Goal: Task Accomplishment & Management: Manage account settings

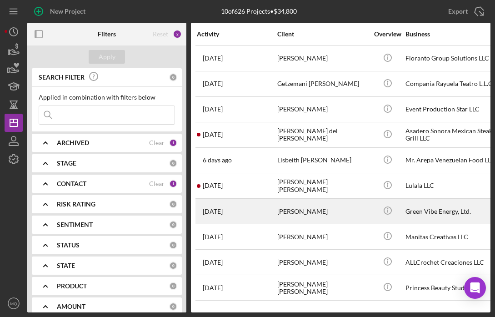
click at [296, 213] on div "[PERSON_NAME]" at bounding box center [322, 211] width 91 height 24
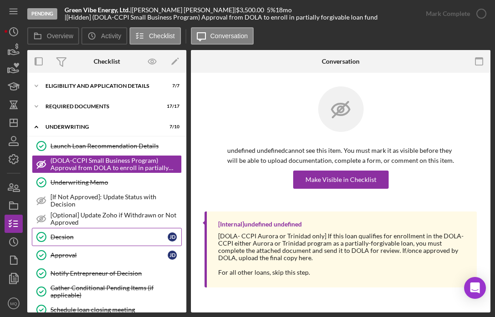
scroll to position [77, 0]
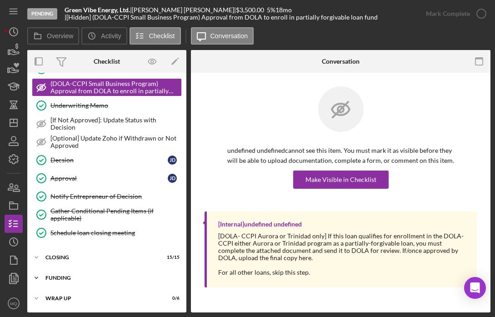
click at [68, 275] on div "Funding" at bounding box center [110, 277] width 130 height 5
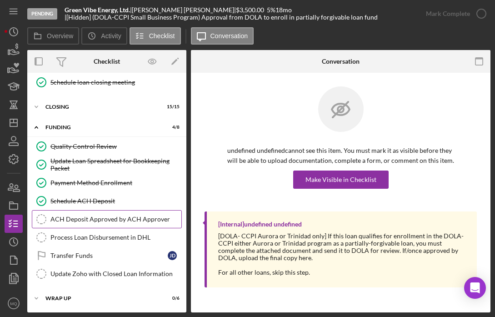
click at [147, 216] on div "ACH Deposit Approved by ACH Approver" at bounding box center [115, 218] width 131 height 7
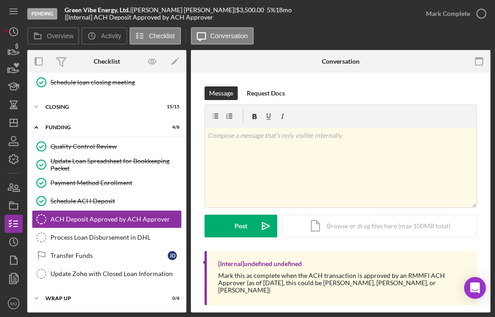
scroll to position [4, 0]
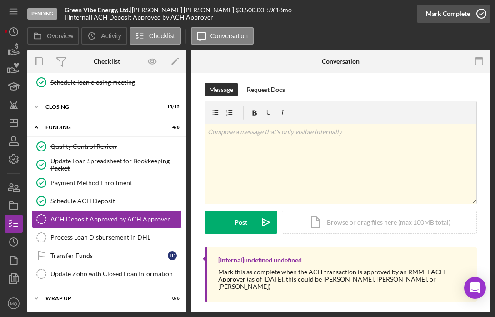
click at [486, 13] on icon "button" at bounding box center [481, 13] width 23 height 23
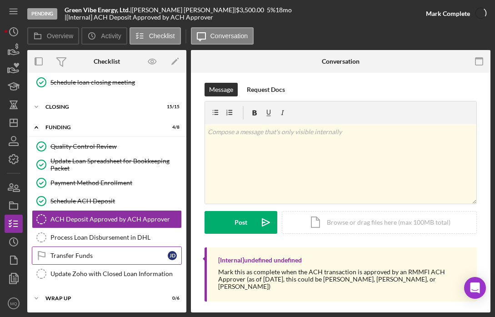
scroll to position [129, 0]
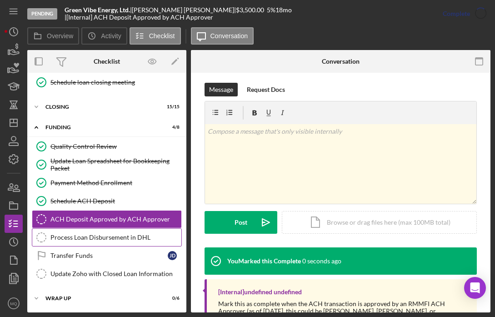
click at [138, 245] on link "Process Loan Disbursement in DHL Process Loan Disbursement in DHL" at bounding box center [107, 237] width 150 height 18
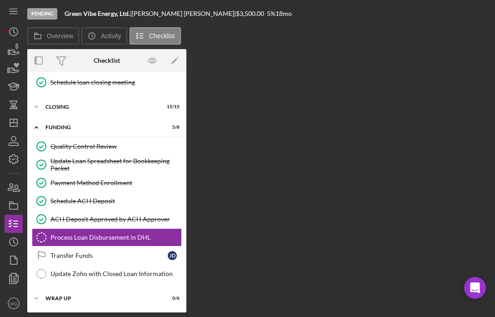
scroll to position [227, 0]
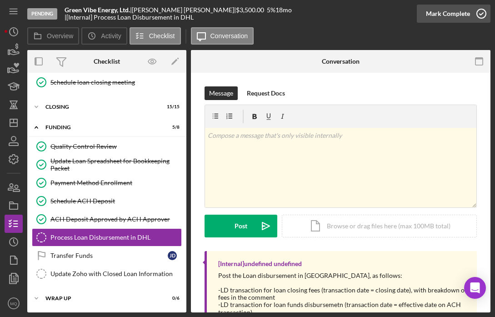
click at [478, 12] on icon "button" at bounding box center [481, 13] width 23 height 23
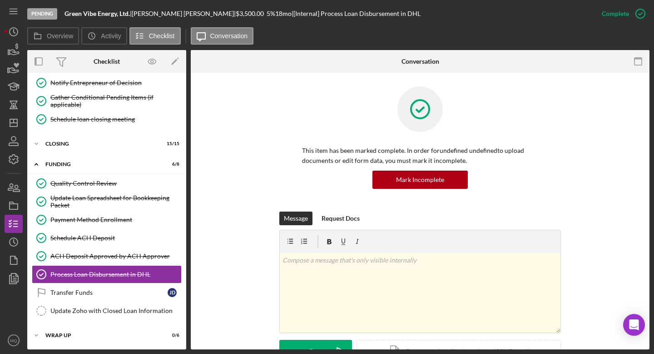
scroll to position [190, 0]
click at [140, 287] on link "Transfer Funds Transfer Funds [PERSON_NAME]" at bounding box center [107, 292] width 150 height 18
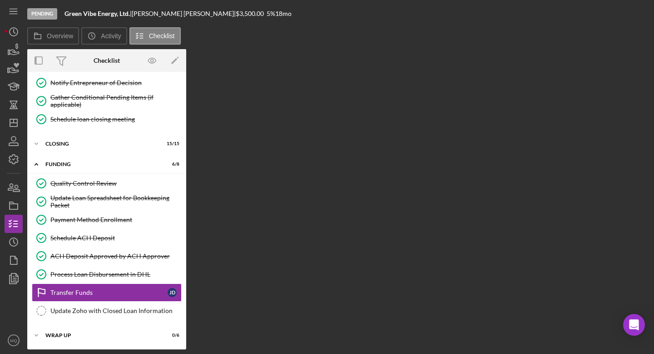
scroll to position [190, 0]
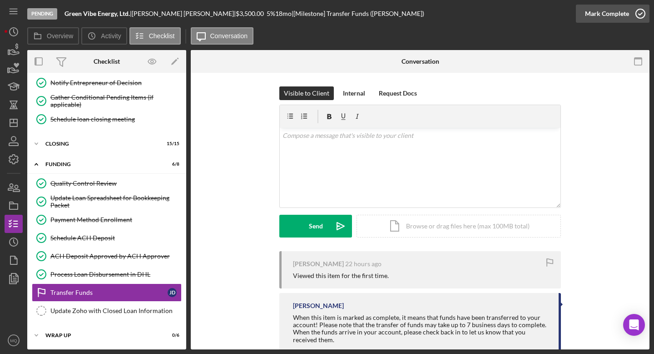
click at [494, 15] on icon "button" at bounding box center [640, 13] width 23 height 23
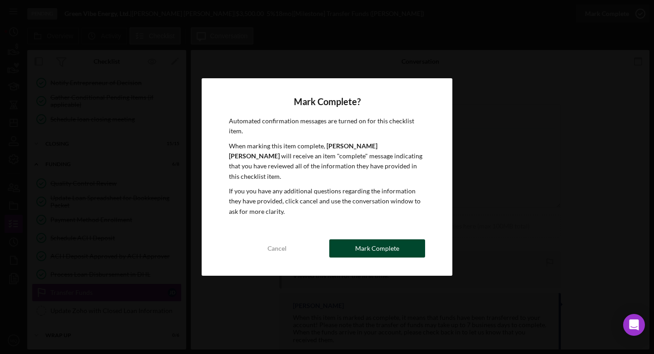
click at [390, 244] on div "Mark Complete" at bounding box center [377, 248] width 44 height 18
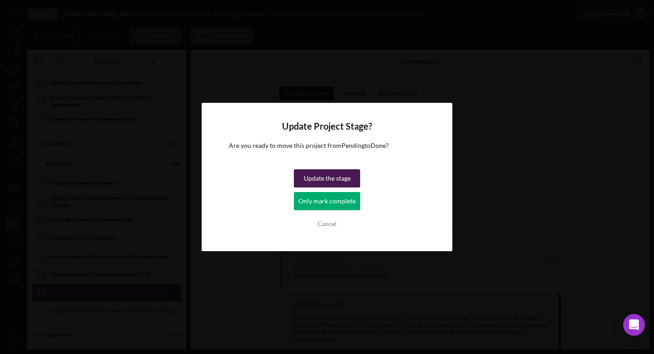
click at [339, 179] on div "Update the stage" at bounding box center [327, 178] width 47 height 18
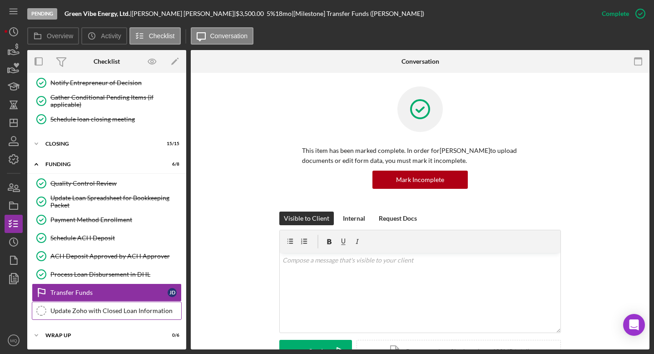
click at [123, 307] on div "Update Zoho with Closed Loan Information" at bounding box center [115, 310] width 131 height 7
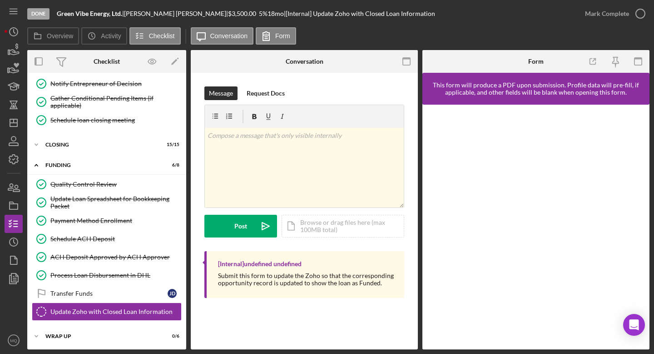
scroll to position [190, 0]
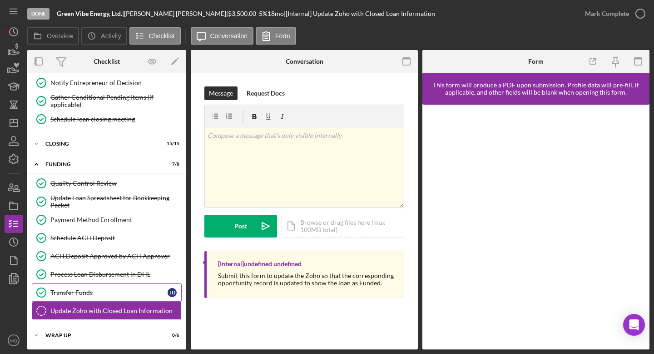
click at [88, 294] on div "Transfer Funds" at bounding box center [108, 292] width 117 height 7
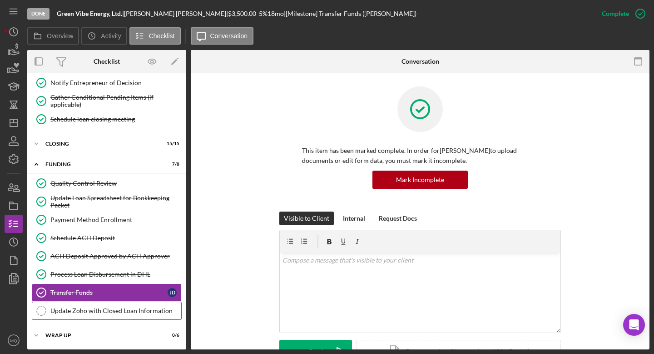
click at [98, 311] on div "Update Zoho with Closed Loan Information" at bounding box center [115, 310] width 131 height 7
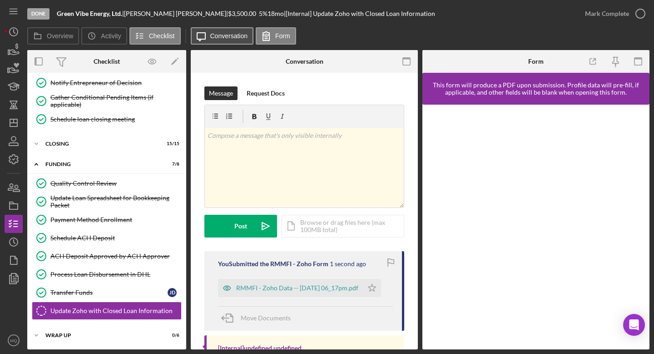
click at [216, 39] on label "Conversation" at bounding box center [229, 35] width 38 height 7
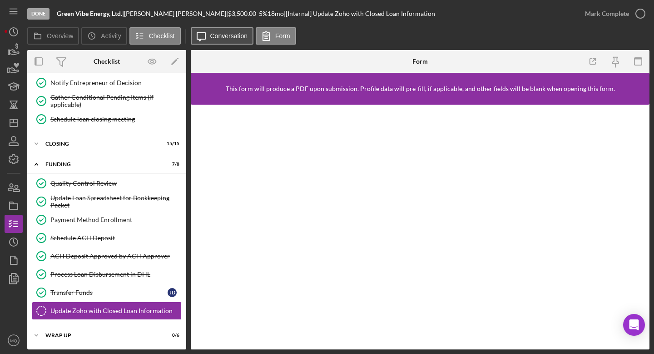
click at [207, 36] on icon "Icon/Message" at bounding box center [201, 36] width 23 height 23
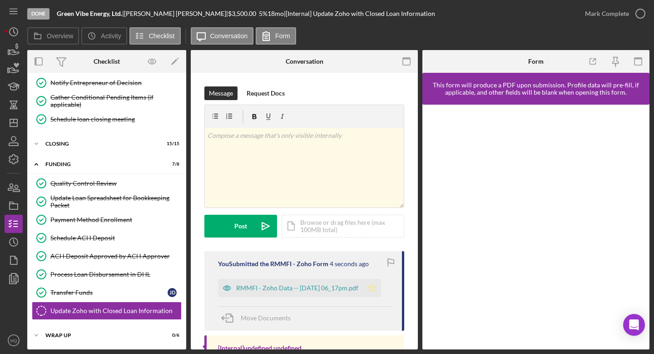
click at [381, 287] on icon "Icon/Star" at bounding box center [372, 288] width 18 height 18
click at [494, 17] on icon "button" at bounding box center [640, 13] width 23 height 23
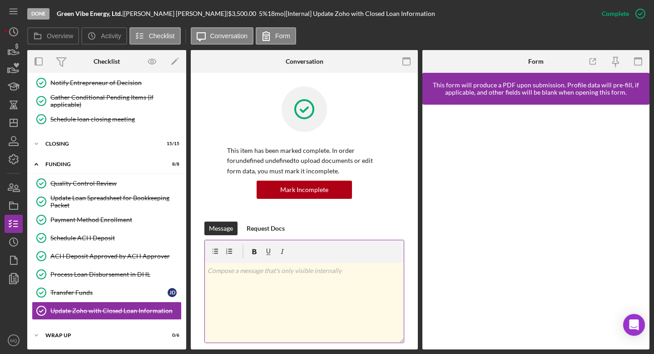
scroll to position [218, 0]
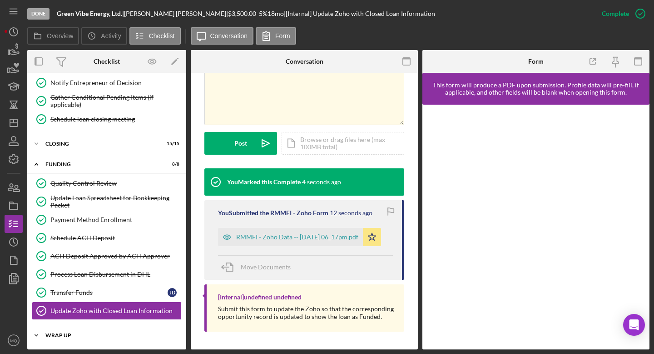
click at [85, 316] on div "Icon/Expander Wrap Up 0 / 6" at bounding box center [106, 335] width 159 height 18
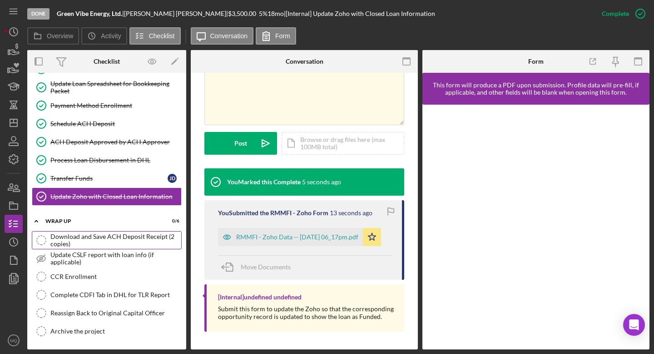
click at [151, 244] on div "Download and Save ACH Deposit Receipt (2 copies)" at bounding box center [115, 240] width 131 height 15
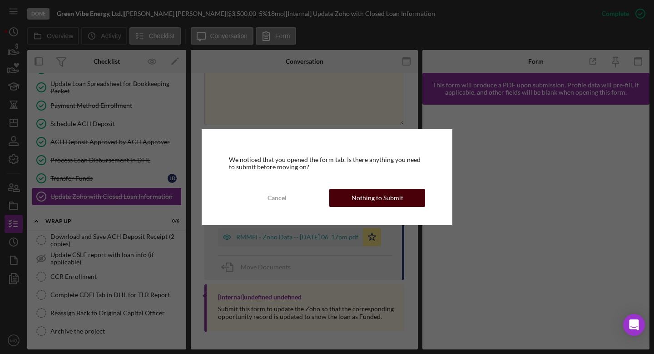
click at [420, 195] on button "Nothing to Submit" at bounding box center [377, 198] width 96 height 18
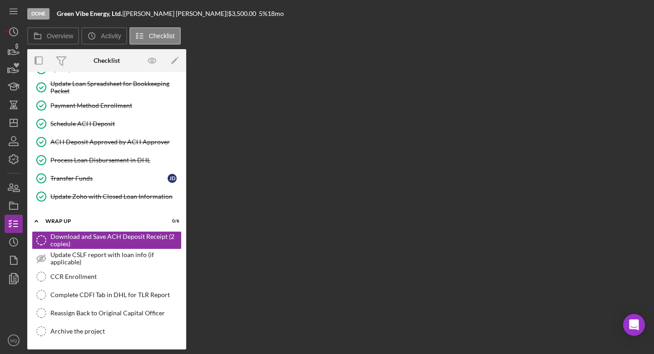
scroll to position [304, 0]
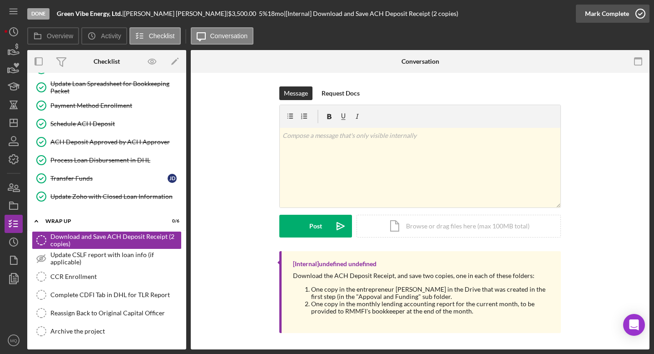
click at [494, 12] on icon "button" at bounding box center [640, 13] width 23 height 23
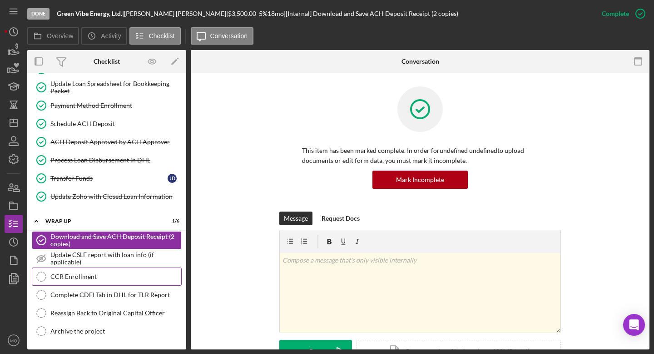
click at [104, 277] on div "CCR Enrollment" at bounding box center [115, 276] width 131 height 7
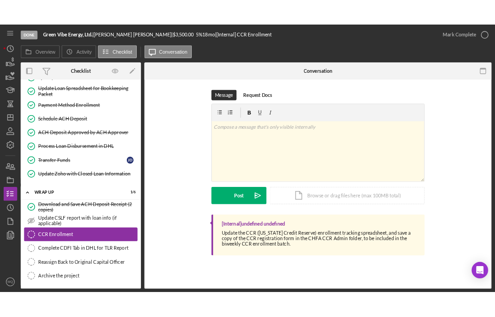
scroll to position [304, 0]
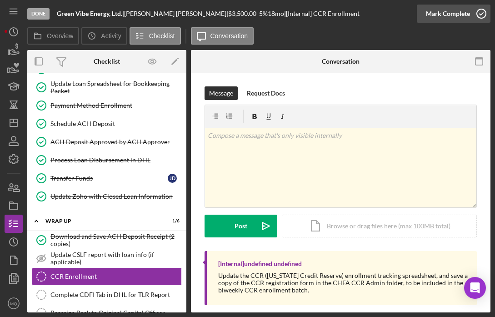
click at [479, 15] on icon "button" at bounding box center [481, 13] width 23 height 23
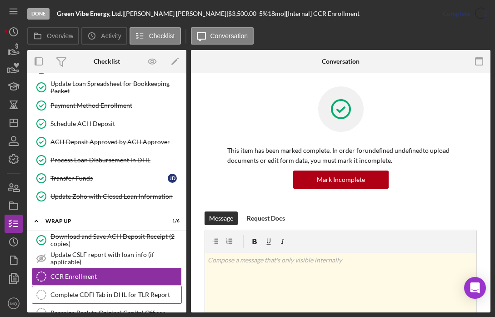
click at [132, 299] on link "Complete CDFI Tab in DHL for TLR Report Complete CDFI Tab in DHL for TLR Report" at bounding box center [107, 294] width 150 height 18
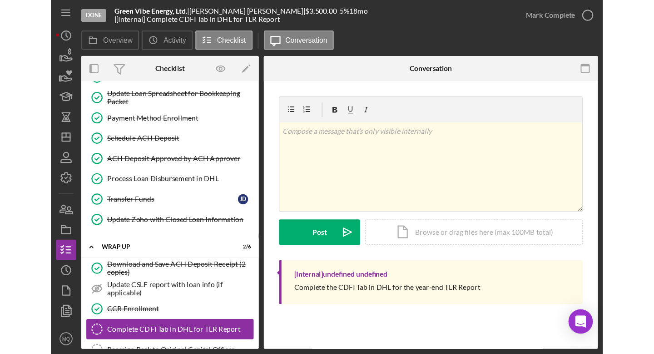
scroll to position [341, 0]
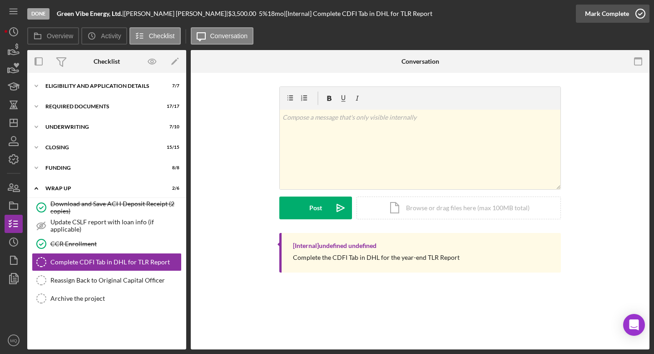
click at [494, 20] on icon "button" at bounding box center [640, 13] width 23 height 23
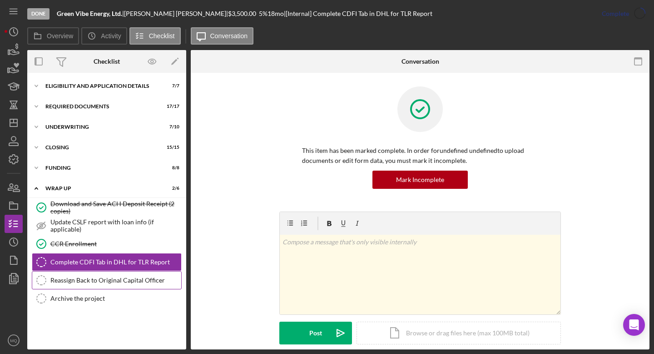
click at [101, 279] on div "Reassign Back to Original Capital Officer" at bounding box center [115, 279] width 131 height 7
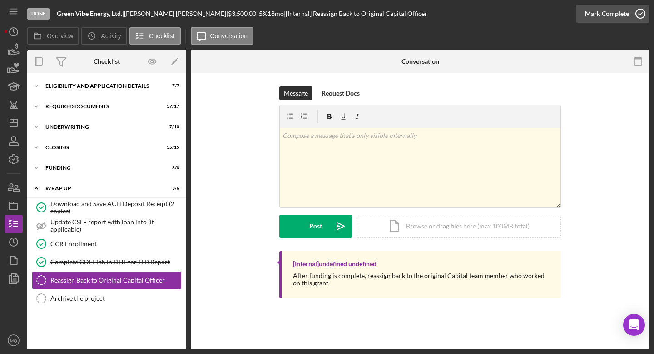
click at [494, 12] on icon "button" at bounding box center [640, 13] width 23 height 23
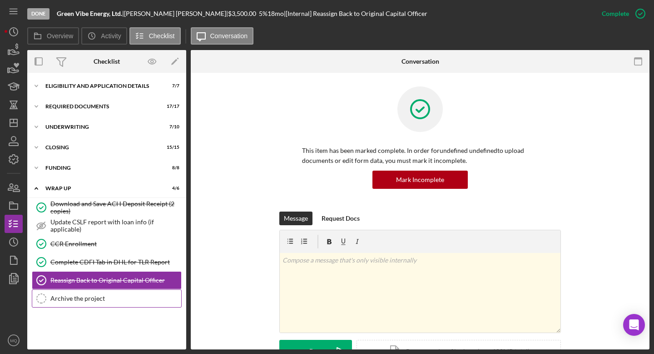
click at [97, 298] on div "Archive the project" at bounding box center [115, 297] width 131 height 7
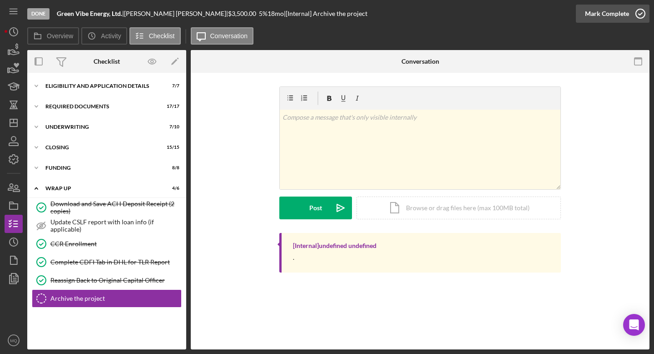
click at [494, 11] on icon "button" at bounding box center [640, 13] width 23 height 23
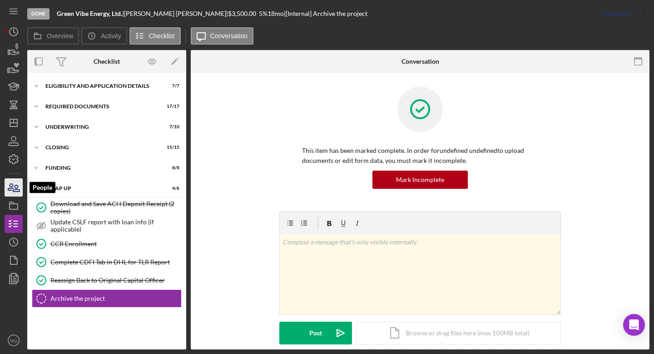
click at [13, 187] on icon "button" at bounding box center [13, 187] width 23 height 23
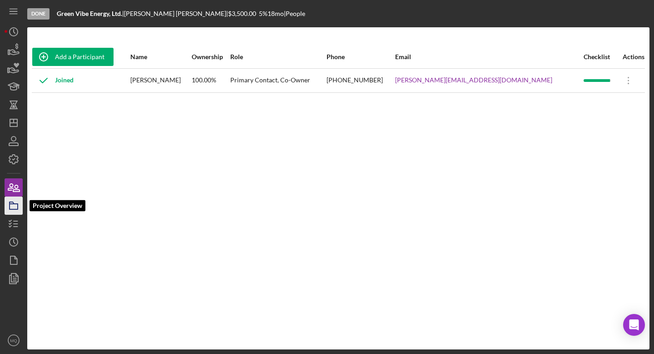
click at [15, 210] on icon "button" at bounding box center [13, 205] width 23 height 23
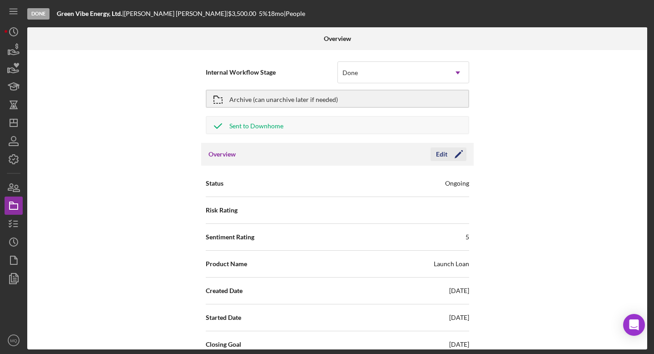
click at [459, 156] on icon "Icon/Edit" at bounding box center [459, 154] width 23 height 23
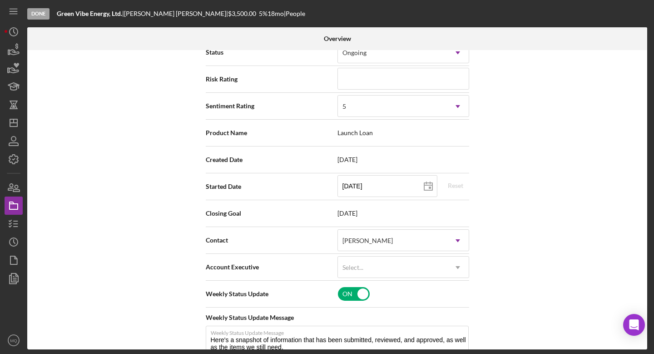
scroll to position [141, 0]
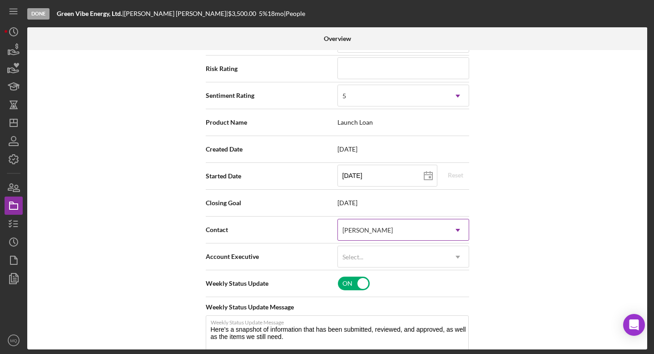
click at [453, 230] on icon "Icon/Dropdown Arrow" at bounding box center [458, 230] width 22 height 22
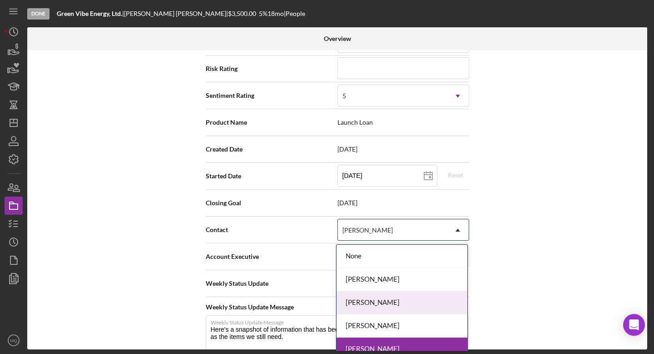
click at [398, 301] on div "[PERSON_NAME]" at bounding box center [402, 302] width 131 height 23
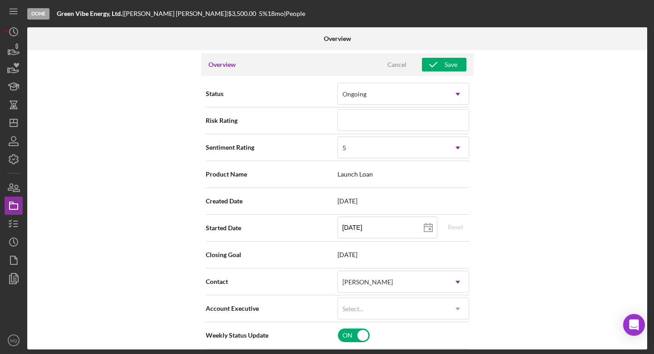
scroll to position [0, 0]
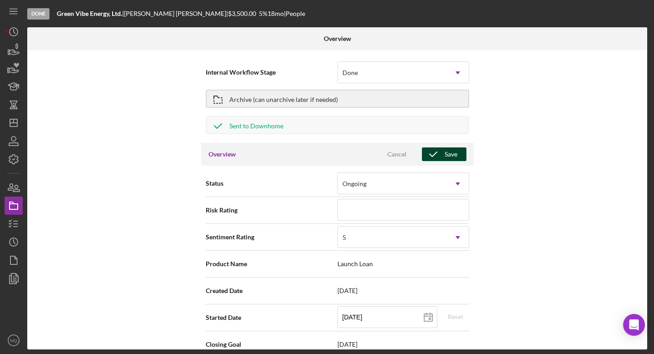
click at [448, 152] on div "Save" at bounding box center [451, 154] width 13 height 14
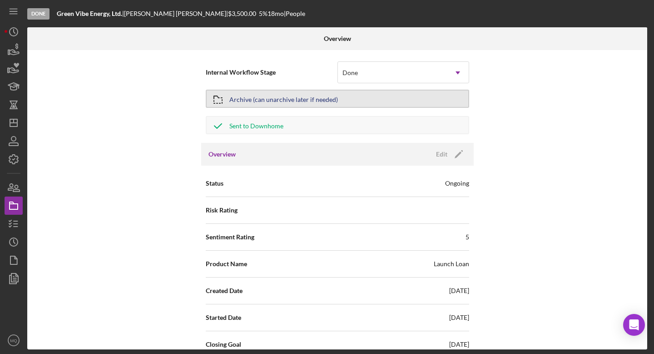
click at [254, 98] on div "Archive (can unarchive later if needed)" at bounding box center [284, 98] width 109 height 16
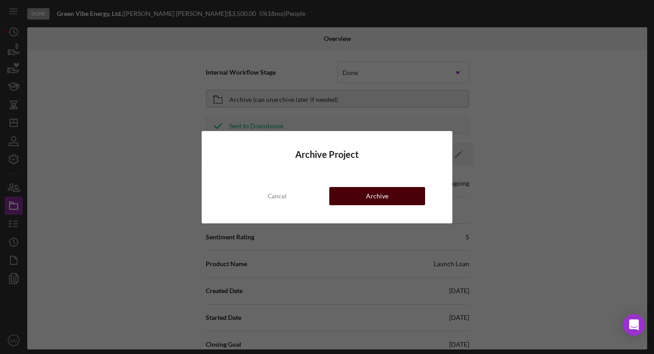
click at [388, 196] on button "Archive" at bounding box center [377, 196] width 96 height 18
